Goal: Register for event/course

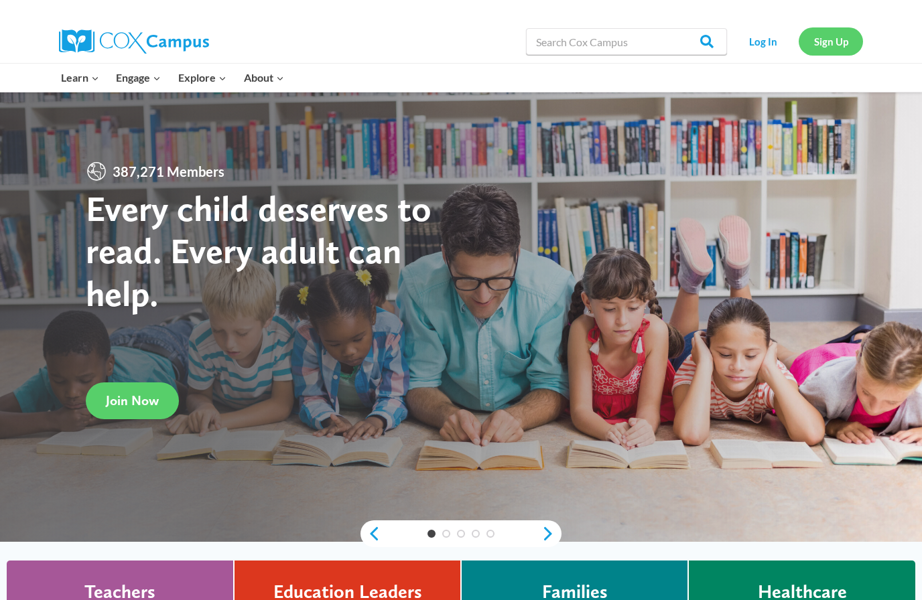
click at [834, 44] on link "Sign Up" at bounding box center [831, 40] width 64 height 27
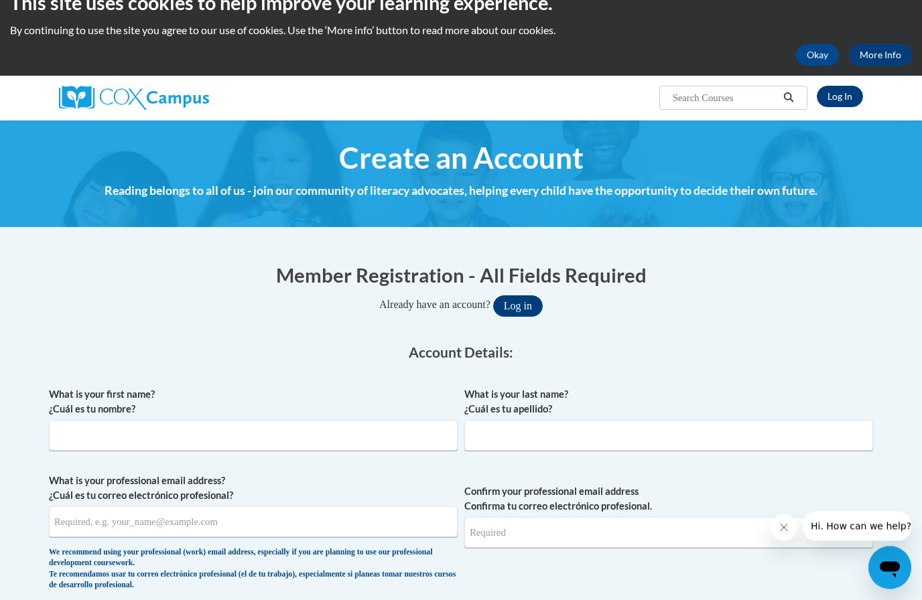
scroll to position [45, 0]
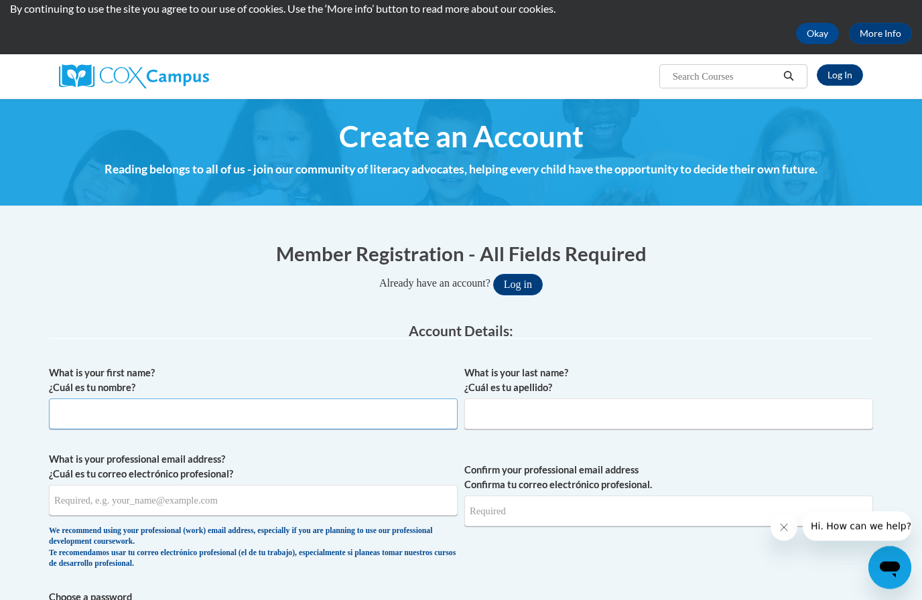
click at [193, 412] on input "What is your first name? ¿Cuál es tu nombre?" at bounding box center [253, 414] width 409 height 31
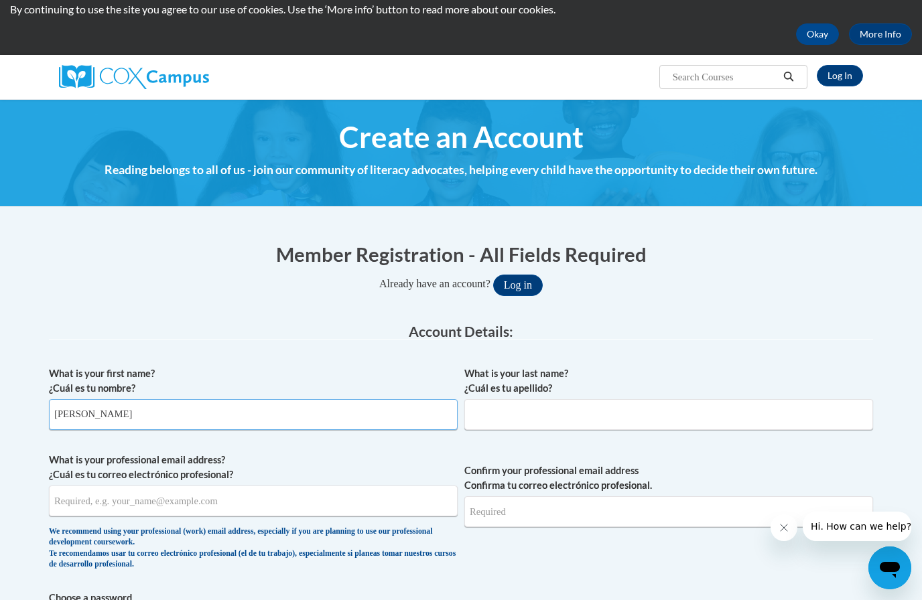
type input "Cheryl"
click at [561, 412] on input "What is your last name? ¿Cuál es tu apellido?" at bounding box center [668, 414] width 409 height 31
type input "Lockhart"
click at [183, 499] on input "What is your professional email address? ¿Cuál es tu correo electrónico profesi…" at bounding box center [253, 501] width 409 height 31
type input "clockhart@mscs.k12.al.us"
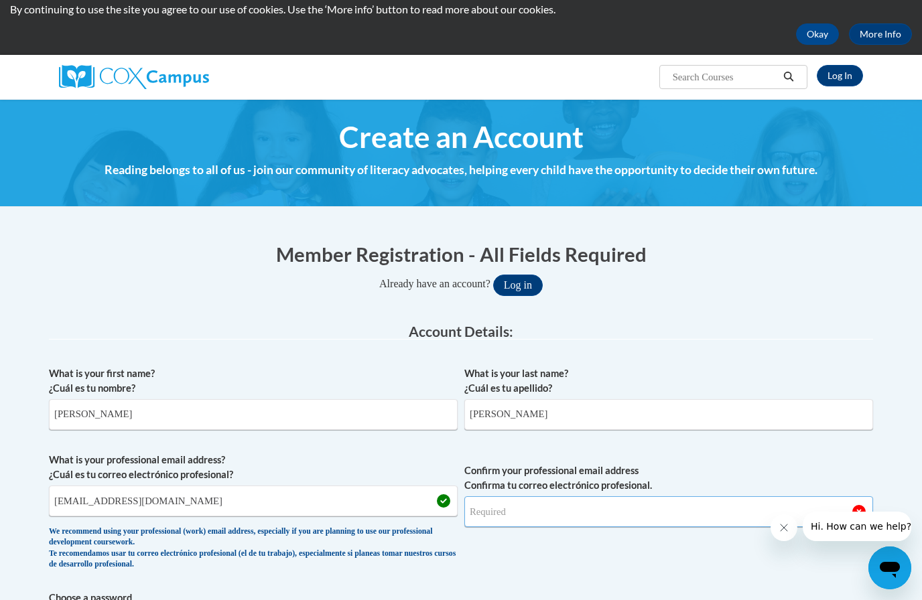
click at [533, 503] on input "Confirm your professional email address Confirma tu correo electrónico profesio…" at bounding box center [668, 512] width 409 height 31
type input "clockhart@mscs.k12.al.us"
click at [517, 283] on button "Log in" at bounding box center [518, 285] width 50 height 21
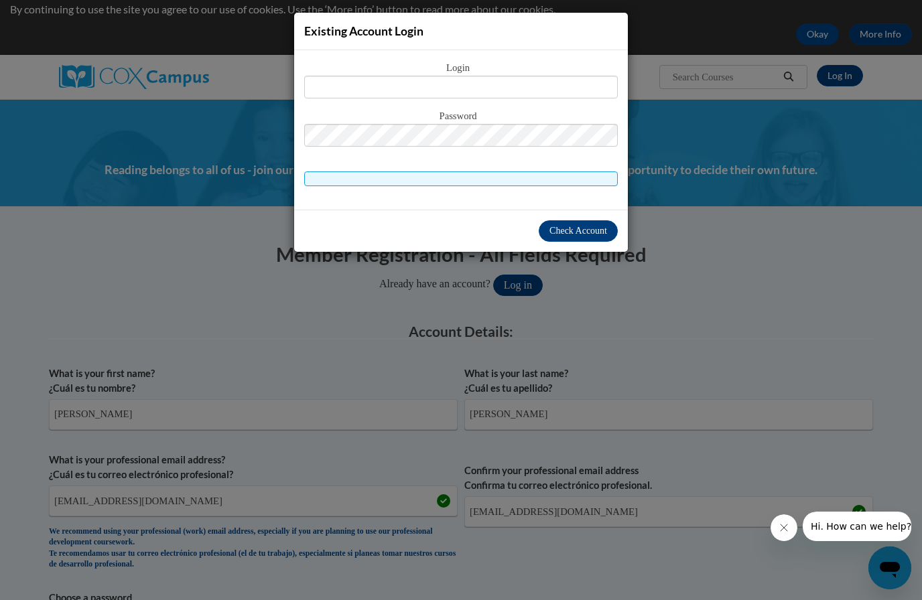
click at [688, 21] on div "Existing Account Login Login Password" at bounding box center [461, 300] width 922 height 600
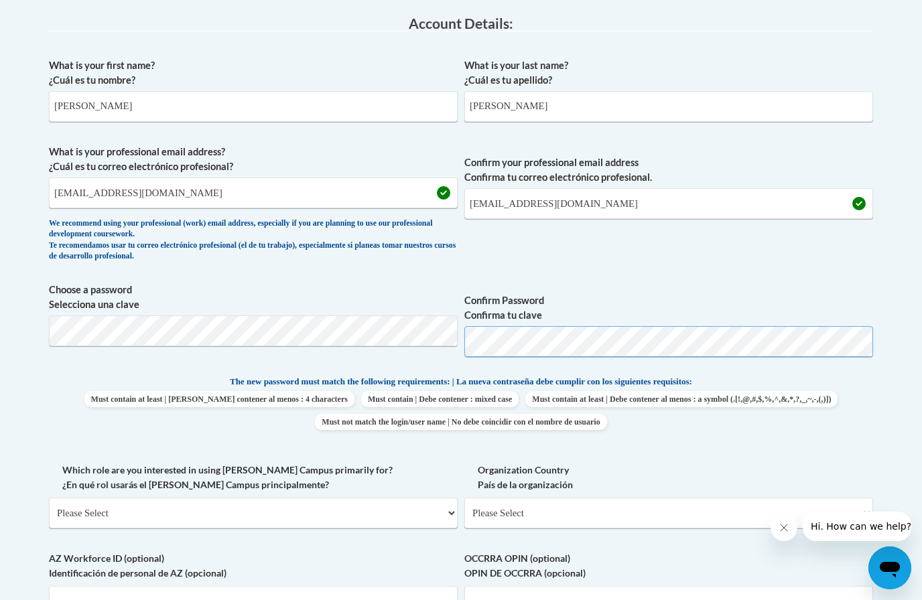
scroll to position [353, 0]
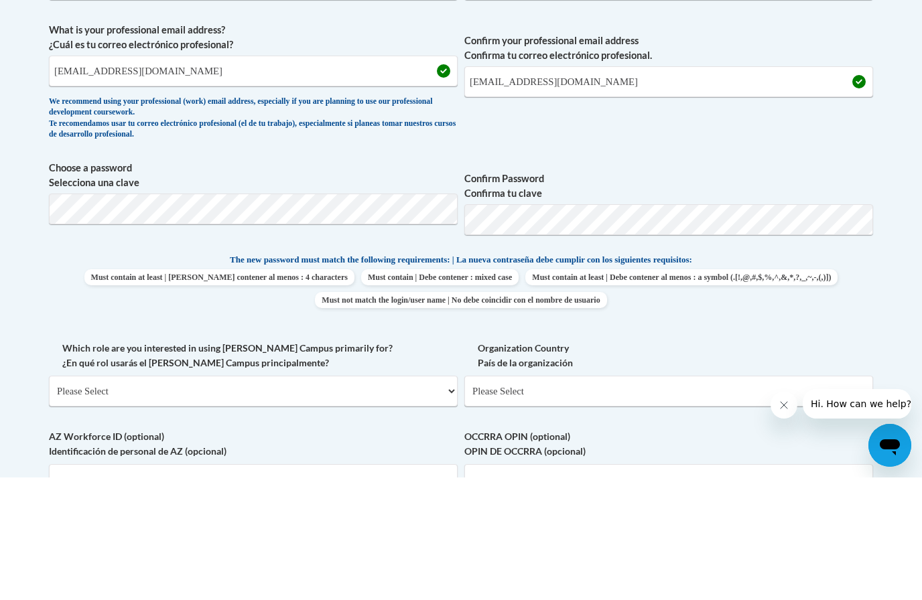
click at [464, 283] on span "Choose a password Selecciona una clave Confirm Password Confirma tu clave" at bounding box center [461, 325] width 824 height 85
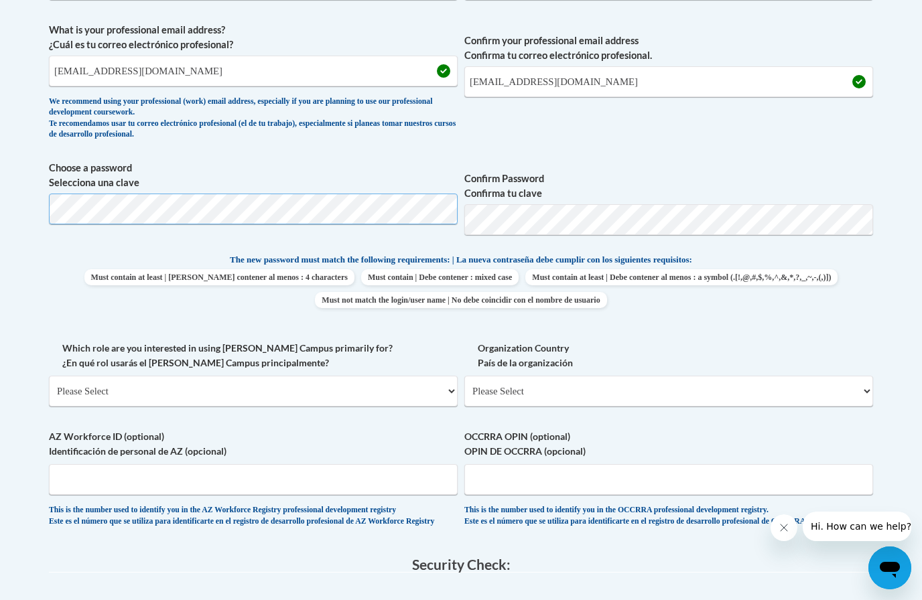
scroll to position [475, 0]
click at [25, 201] on body "This site uses cookies to help improve your learning experience. By continuing …" at bounding box center [461, 343] width 922 height 1636
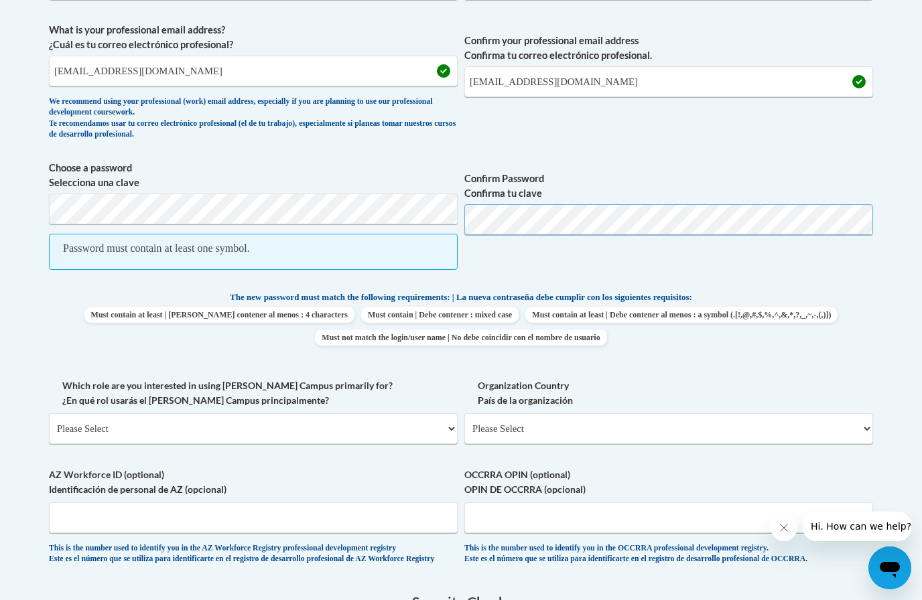
click at [445, 214] on span "Choose a password Selecciona una clave Password must contain at least one symbo…" at bounding box center [461, 222] width 824 height 123
click at [7, 200] on body "This site uses cookies to help improve your learning experience. By continuing …" at bounding box center [461, 361] width 922 height 1673
click at [46, 206] on div "Member Registration - All Fields Required Already have an account? Log in Prefe…" at bounding box center [461, 339] width 844 height 1084
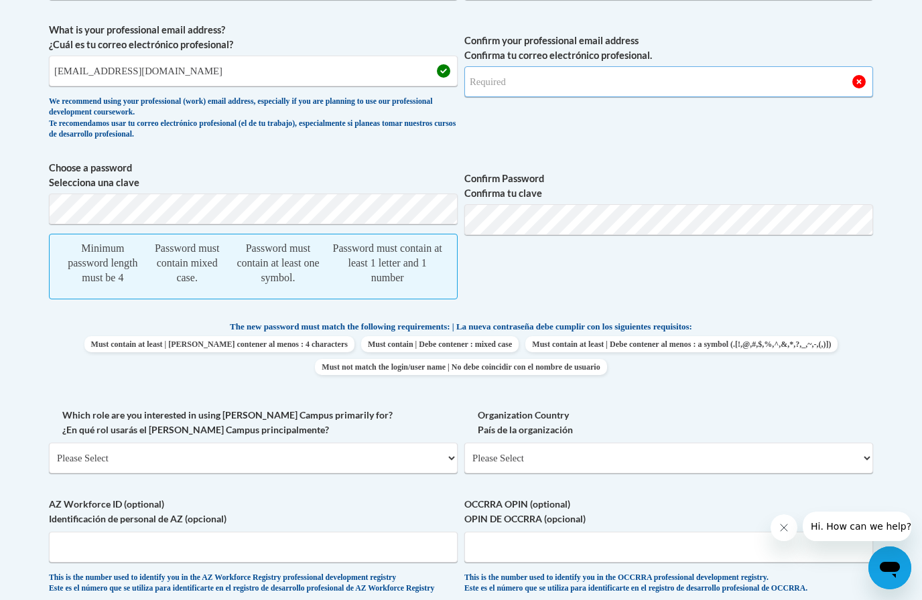
type input "clockhart@mscs.k12.al.us"
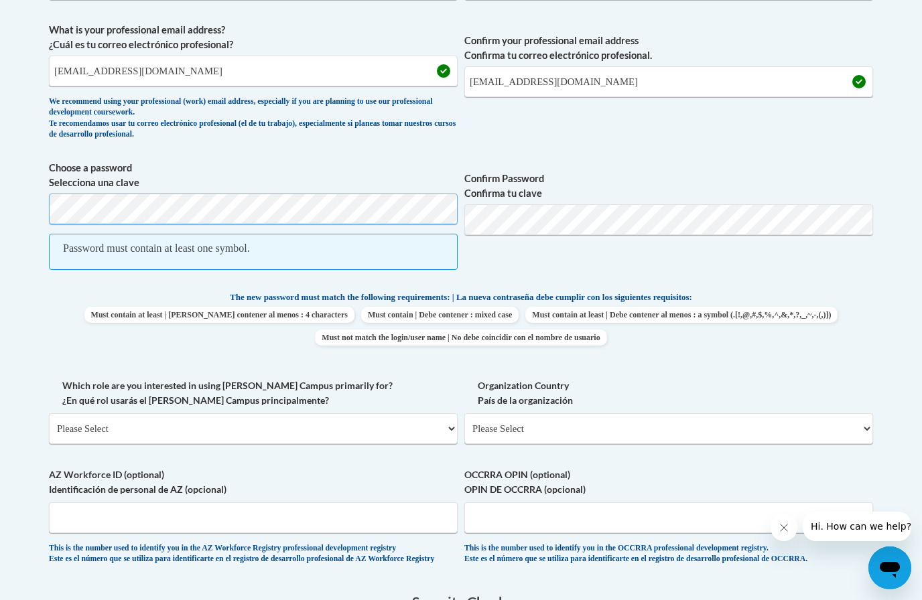
click at [45, 194] on div "Member Registration - All Fields Required Already have an account? Log in Prefe…" at bounding box center [461, 339] width 844 height 1084
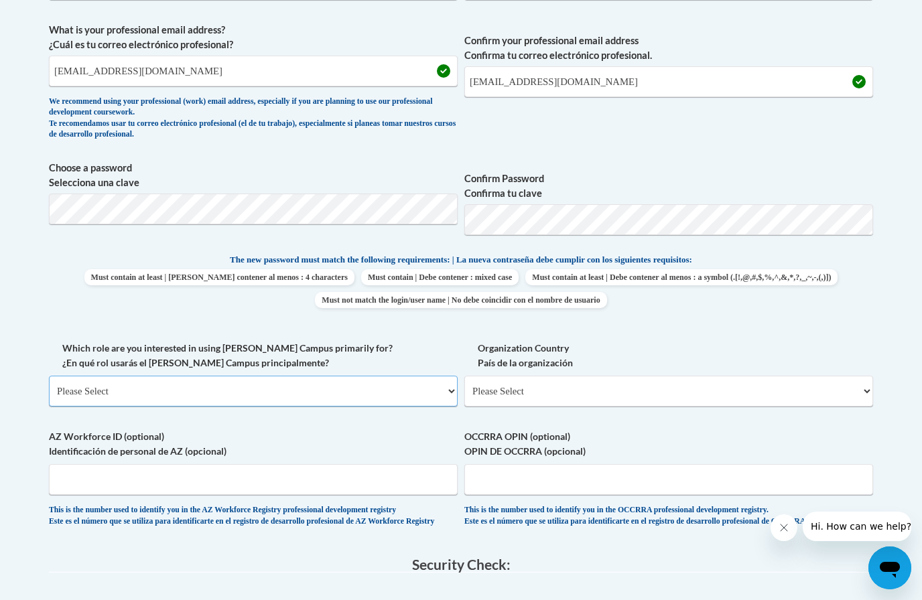
click at [408, 385] on select "Please Select College/University | Colegio/Universidad Community/Nonprofit Part…" at bounding box center [253, 391] width 409 height 31
select select "fbf2d438-af2f-41f8-98f1-81c410e29de3"
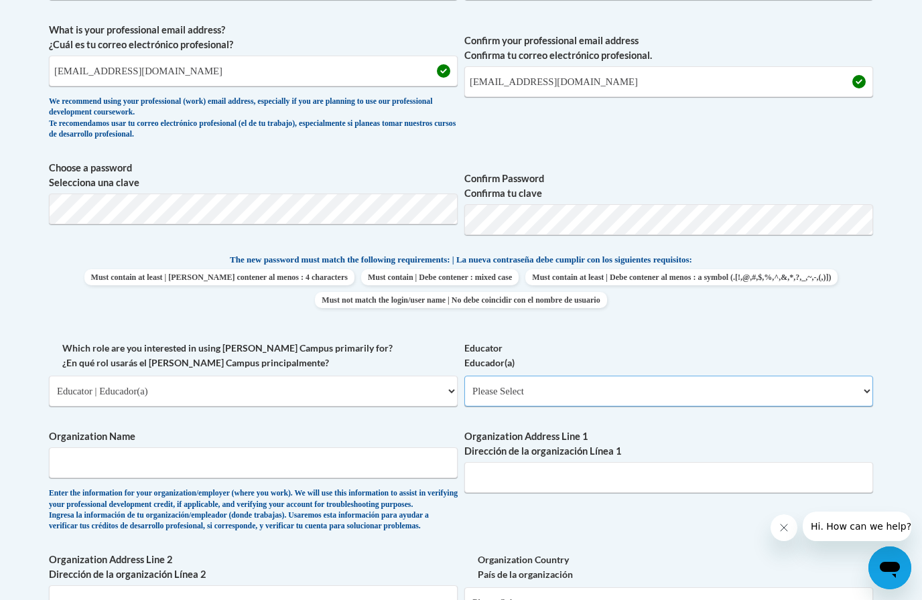
click at [629, 386] on select "Please Select Early Learning/Daycare Teacher/Family Home Care Provider | Maestr…" at bounding box center [668, 391] width 409 height 31
select select "11a86997-7122-4e2e-80c7-11975180ece4"
click at [143, 452] on input "Organization Name" at bounding box center [253, 463] width 409 height 31
type input "Muscle Shoals City Schools"
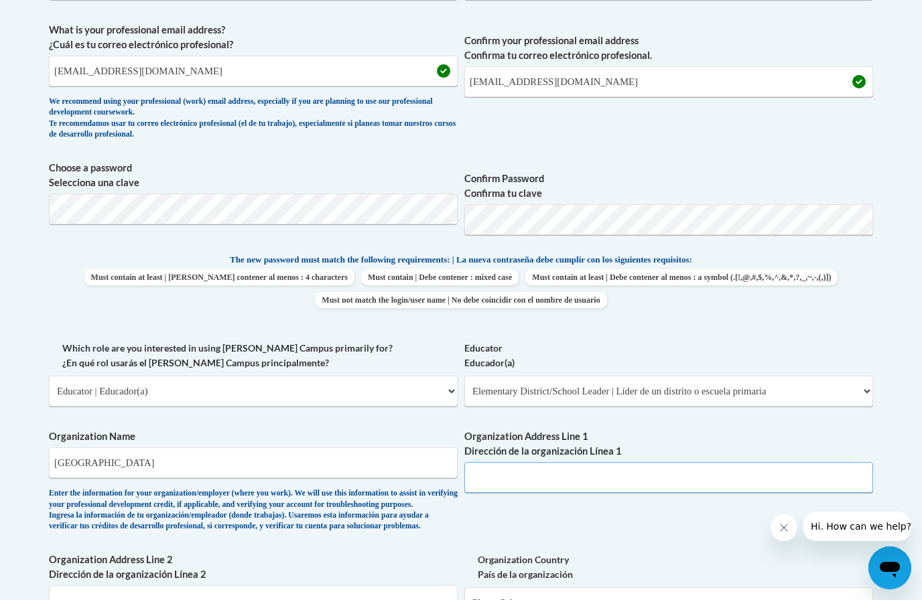
click at [539, 467] on input "Organization Address Line 1 Dirección de la organización Línea 1" at bounding box center [668, 477] width 409 height 31
type input "3200 S Wilson Dam Rd."
click at [99, 589] on input "Organization Address Line 2 Dirección de la organización Línea 2" at bounding box center [253, 601] width 409 height 31
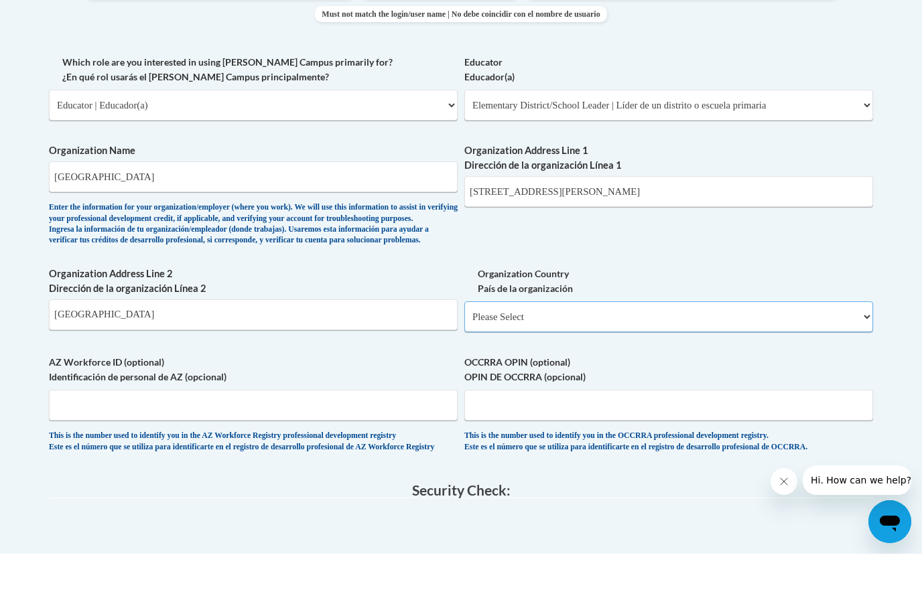
click at [779, 348] on select "Please Select United States | Estados Unidos Outside of the United States | Fue…" at bounding box center [668, 363] width 409 height 31
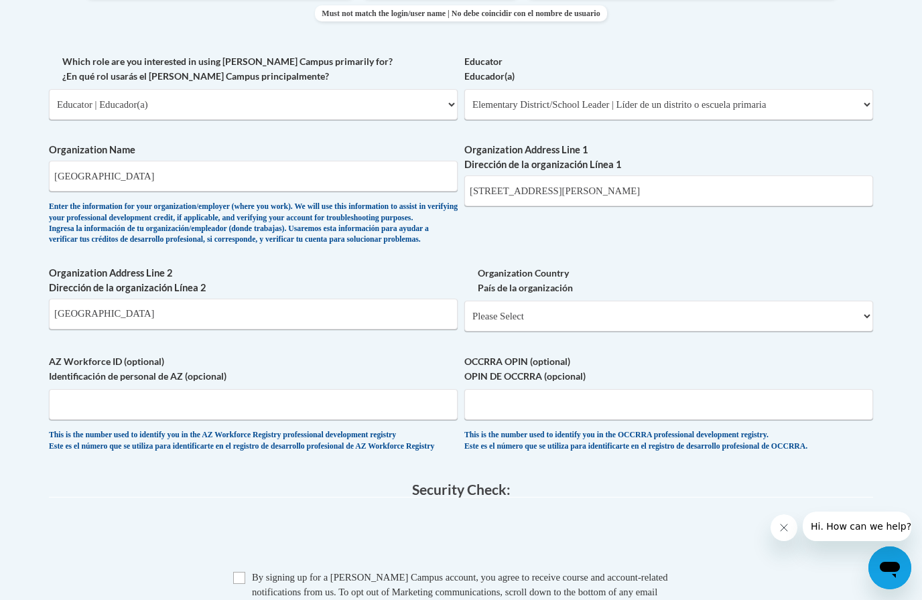
click at [121, 302] on input "Muscle Shoals" at bounding box center [253, 314] width 409 height 31
type input "Muscle Shoals, Alabama"
click at [514, 302] on select "Please Select United States | Estados Unidos Outside of the United States | Fue…" at bounding box center [668, 317] width 409 height 31
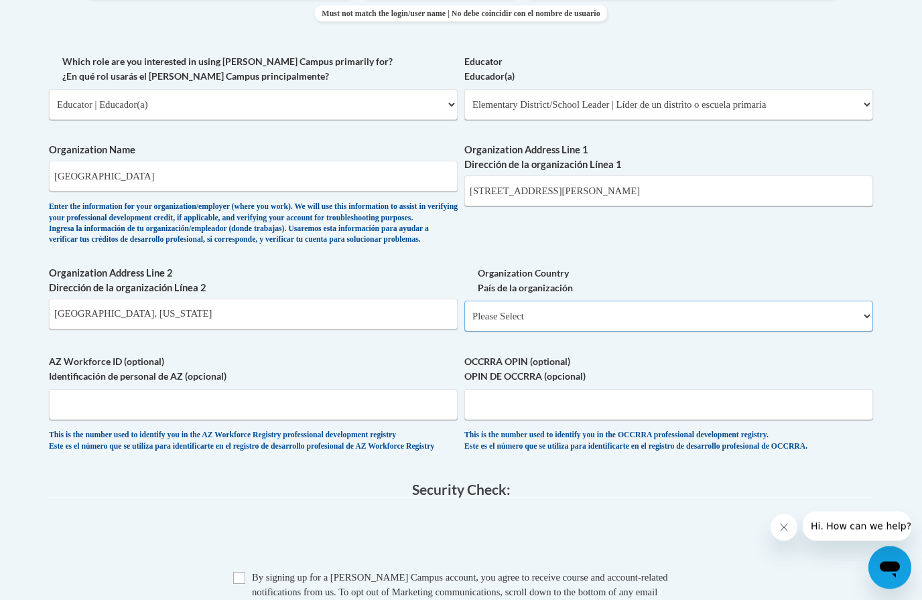
select select "ad49bcad-a171-4b2e-b99c-48b446064914"
select select
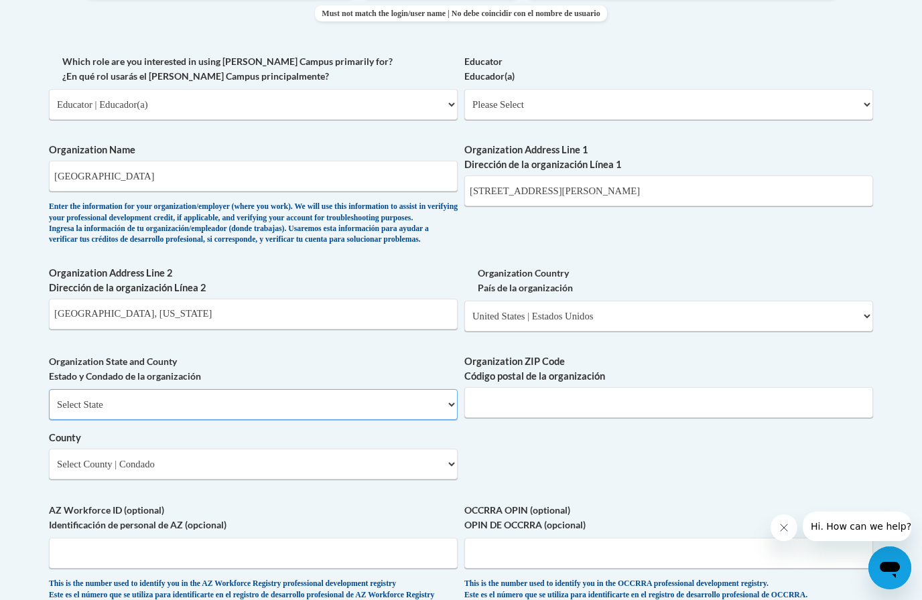
click at [210, 395] on select "Select State Alabama Alaska Arizona Arkansas California Colorado Connecticut De…" at bounding box center [253, 404] width 409 height 31
select select "Alabama"
click at [155, 302] on input "Muscle Shoals, Alabama" at bounding box center [253, 314] width 409 height 31
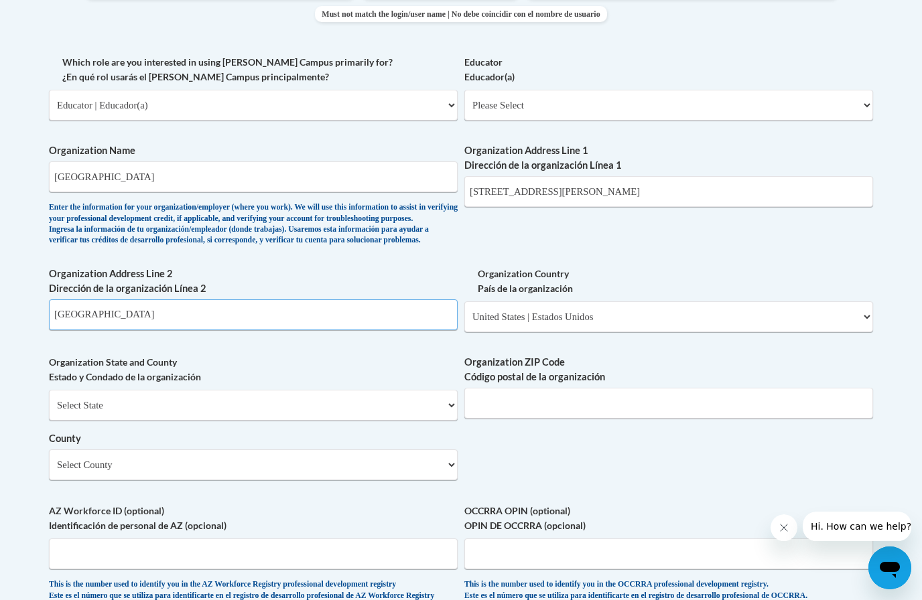
type input "Muscle Shoals"
click at [571, 399] on input "Organization ZIP Code Código postal de la organización" at bounding box center [668, 403] width 409 height 31
type input "35661"
click at [221, 450] on select "Select County Autauga Baldwin Barbour Bibb Blount Bullock Butler Calhoun Chambe…" at bounding box center [253, 465] width 409 height 31
select select "Colbert"
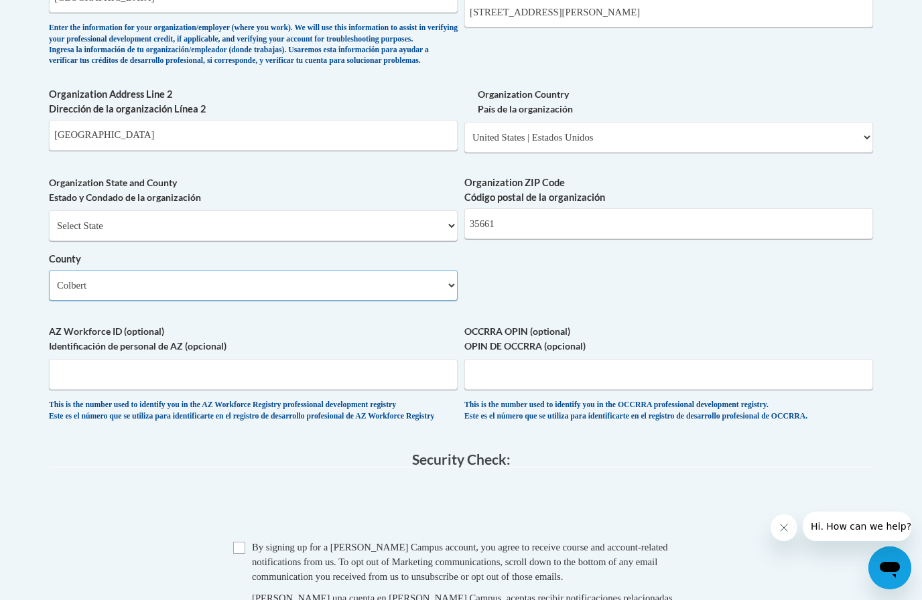
scroll to position [983, 0]
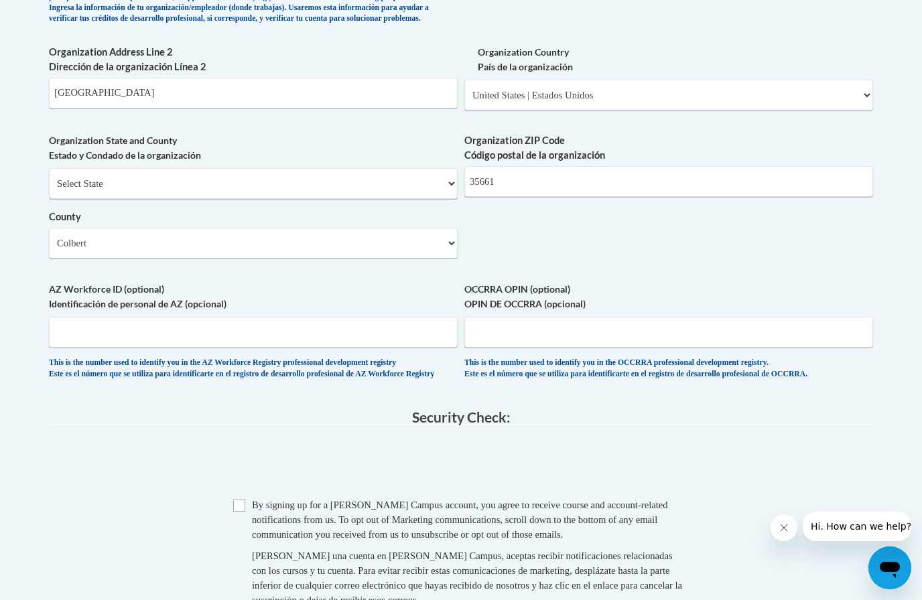
click at [244, 500] on input "Checkbox" at bounding box center [239, 506] width 12 height 12
checkbox input "true"
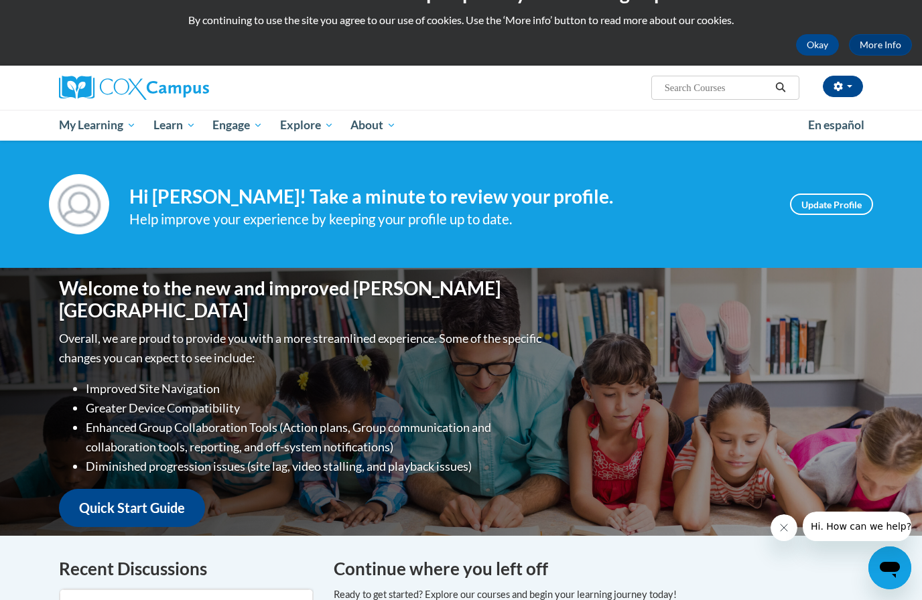
scroll to position [37, 0]
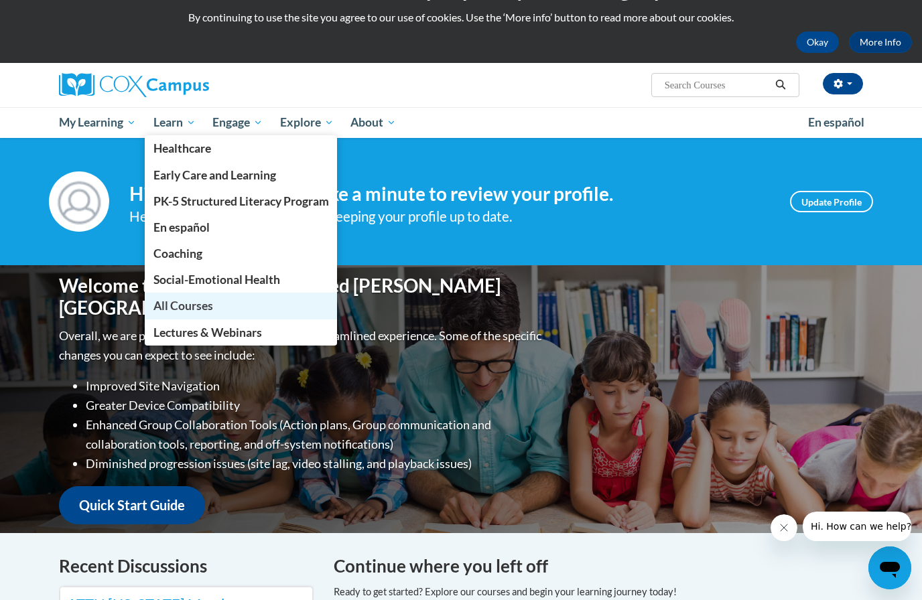
click at [196, 308] on span "All Courses" at bounding box center [183, 306] width 60 height 14
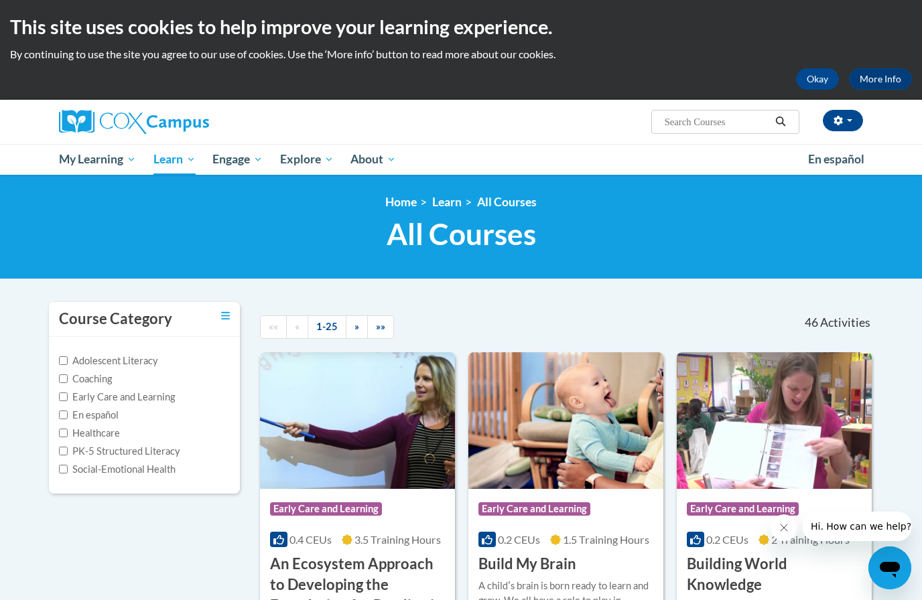
click at [63, 360] on input "Adolescent Literacy" at bounding box center [63, 361] width 9 height 9
checkbox input "true"
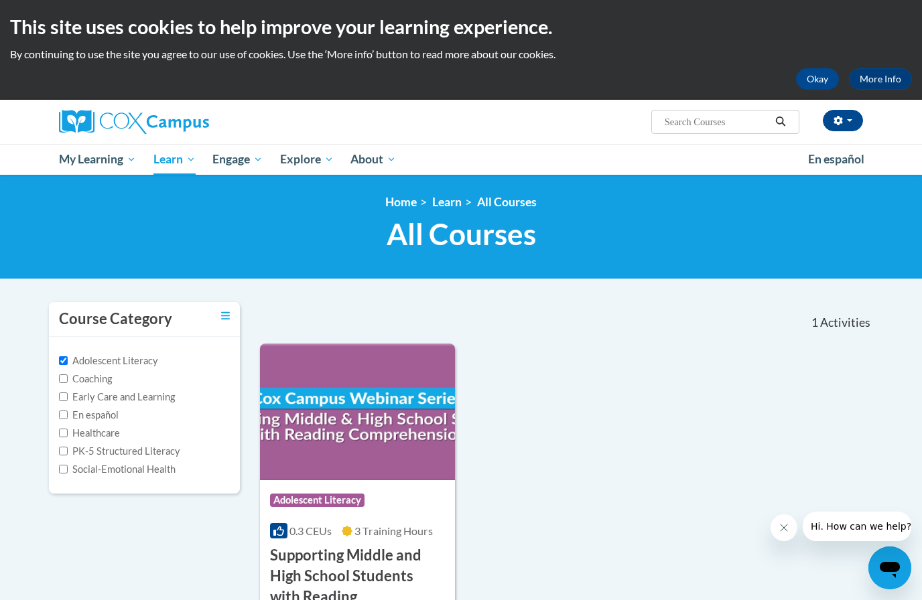
click at [63, 451] on input "PK-5 Structured Literacy" at bounding box center [63, 451] width 9 height 9
checkbox input "true"
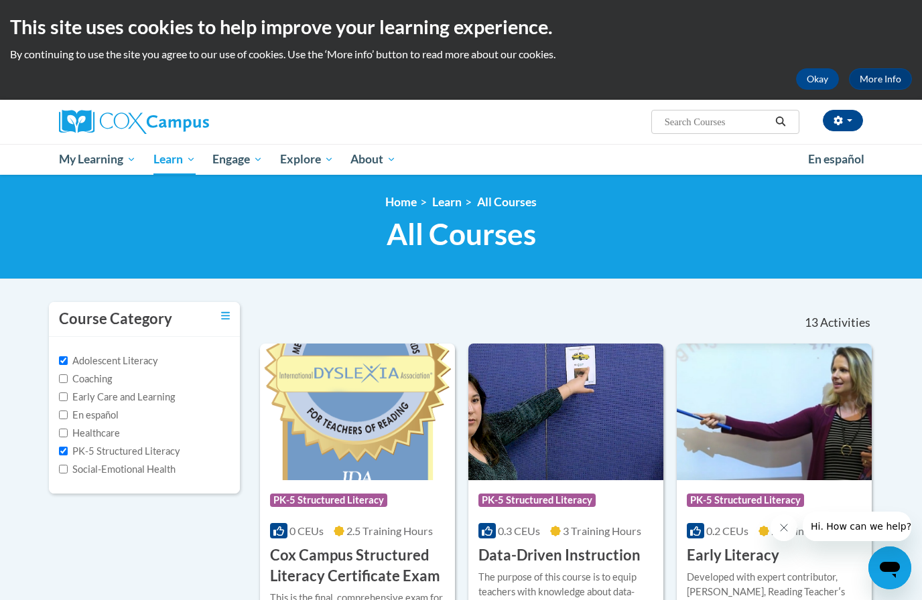
click at [62, 362] on input "Adolescent Literacy" at bounding box center [63, 361] width 9 height 9
checkbox input "false"
click at [710, 122] on input "Search..." at bounding box center [716, 122] width 107 height 16
type input "Science of Reading"
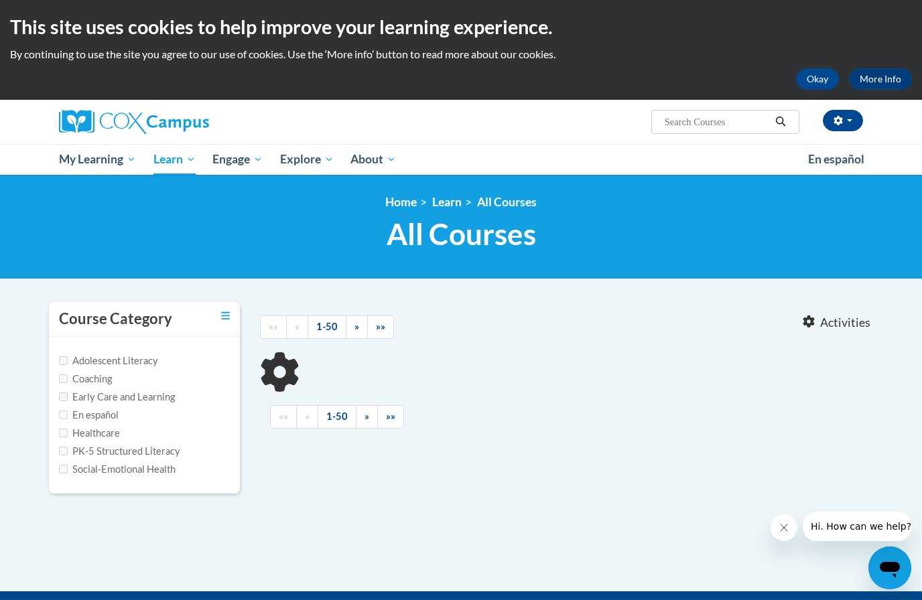
type input "Science of Reading"
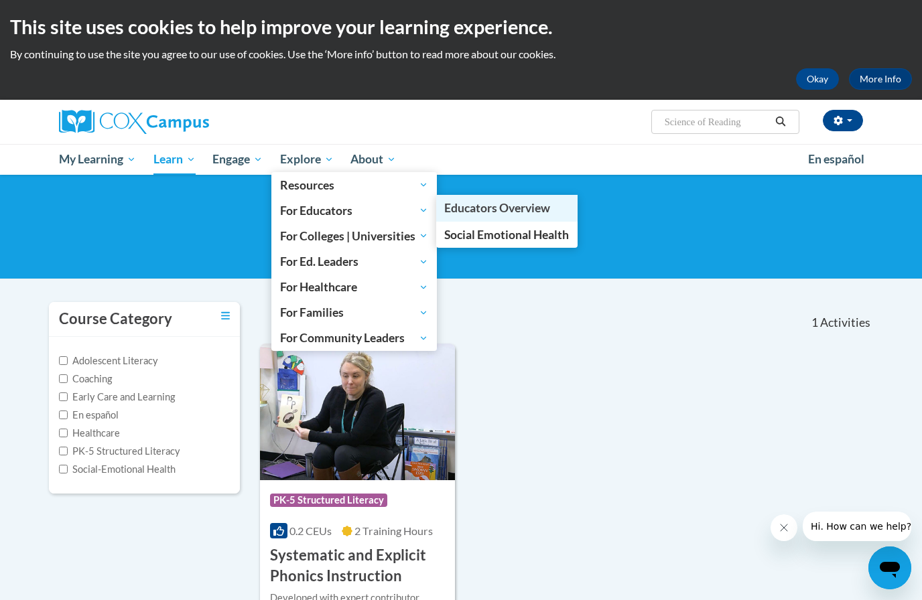
click at [478, 210] on span "Educators Overview" at bounding box center [497, 208] width 106 height 14
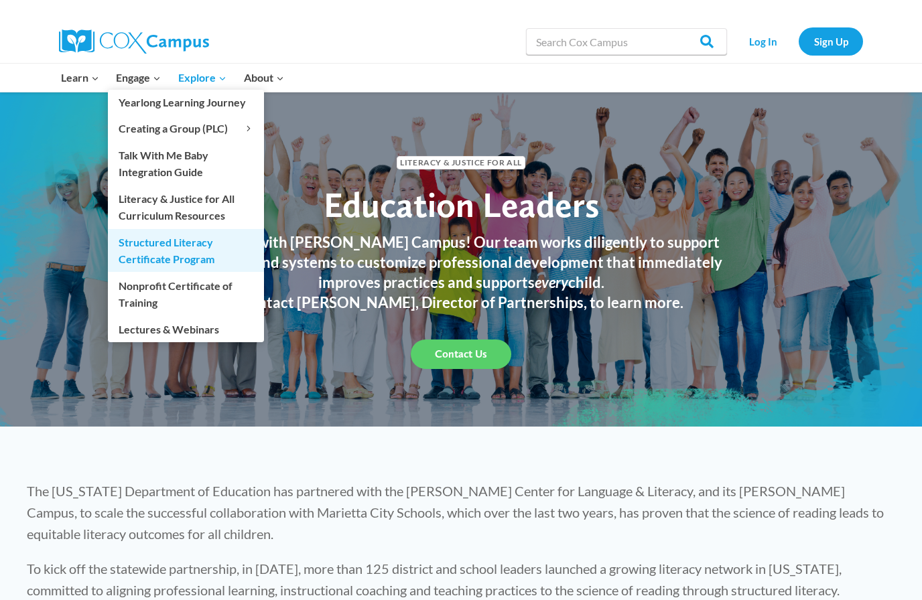
click at [154, 245] on link "Structured Literacy Certificate Program" at bounding box center [186, 250] width 156 height 43
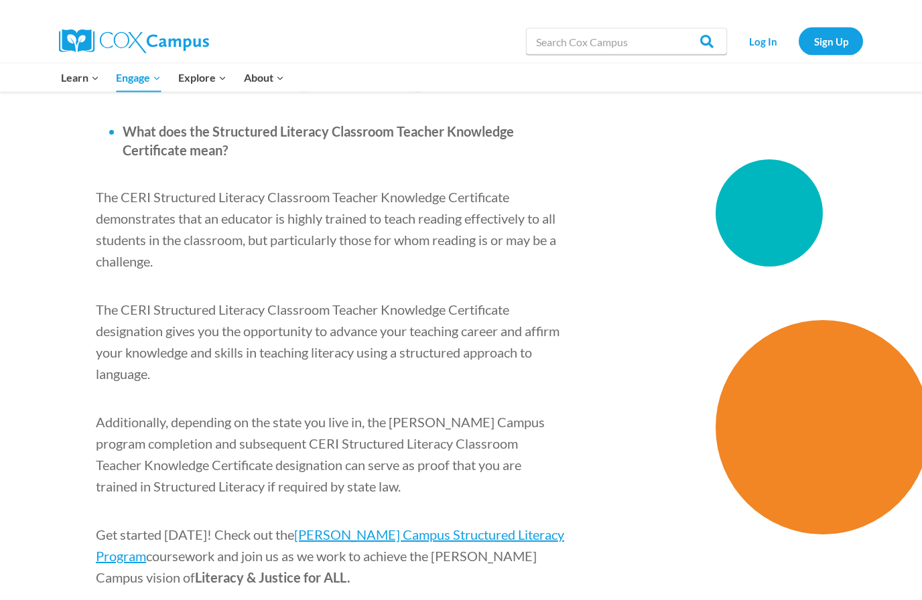
scroll to position [1893, 0]
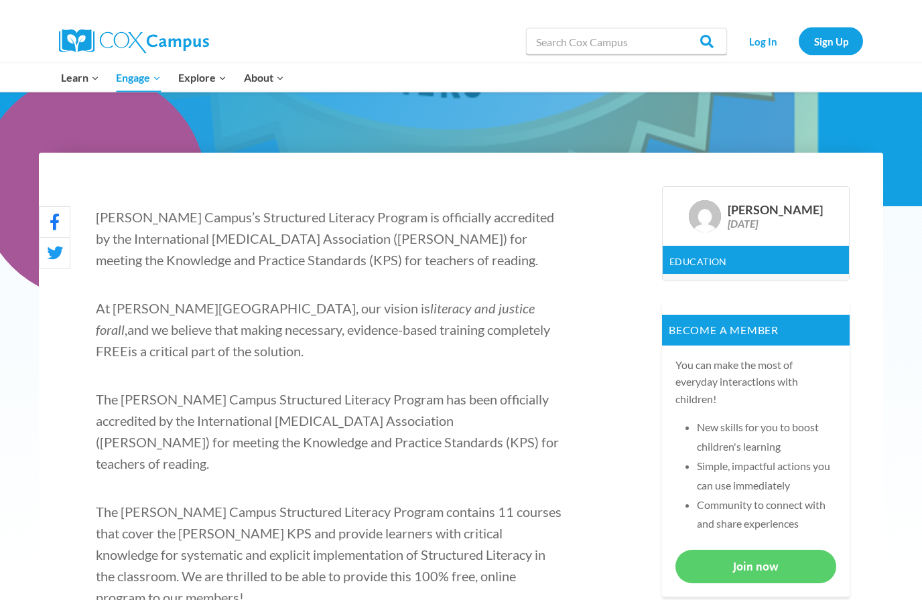
scroll to position [0, 0]
